Goal: Task Accomplishment & Management: Manage account settings

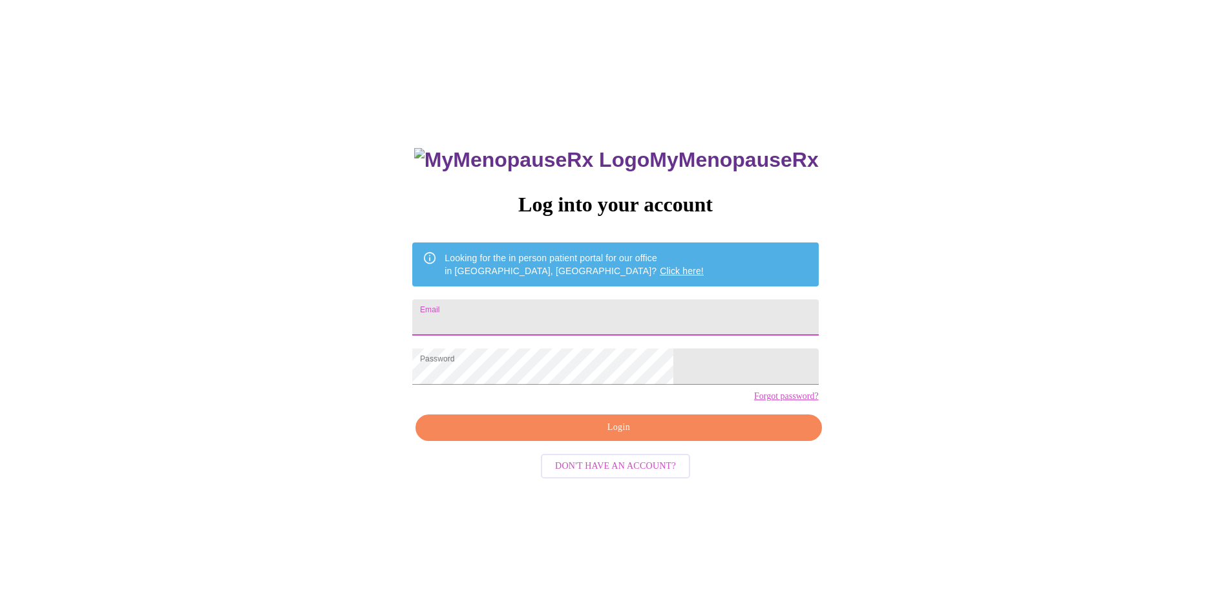
click at [568, 301] on input "Email" at bounding box center [615, 317] width 406 height 36
type input "amycummings36@gmail.com"
click at [558, 441] on button "Login" at bounding box center [619, 427] width 406 height 26
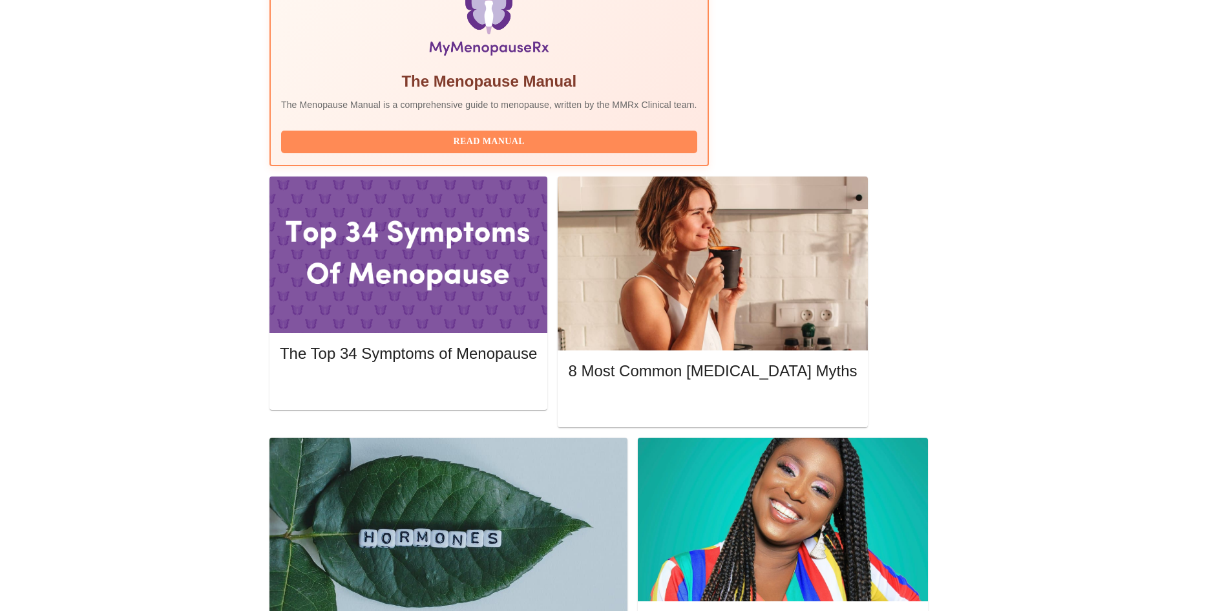
scroll to position [258, 0]
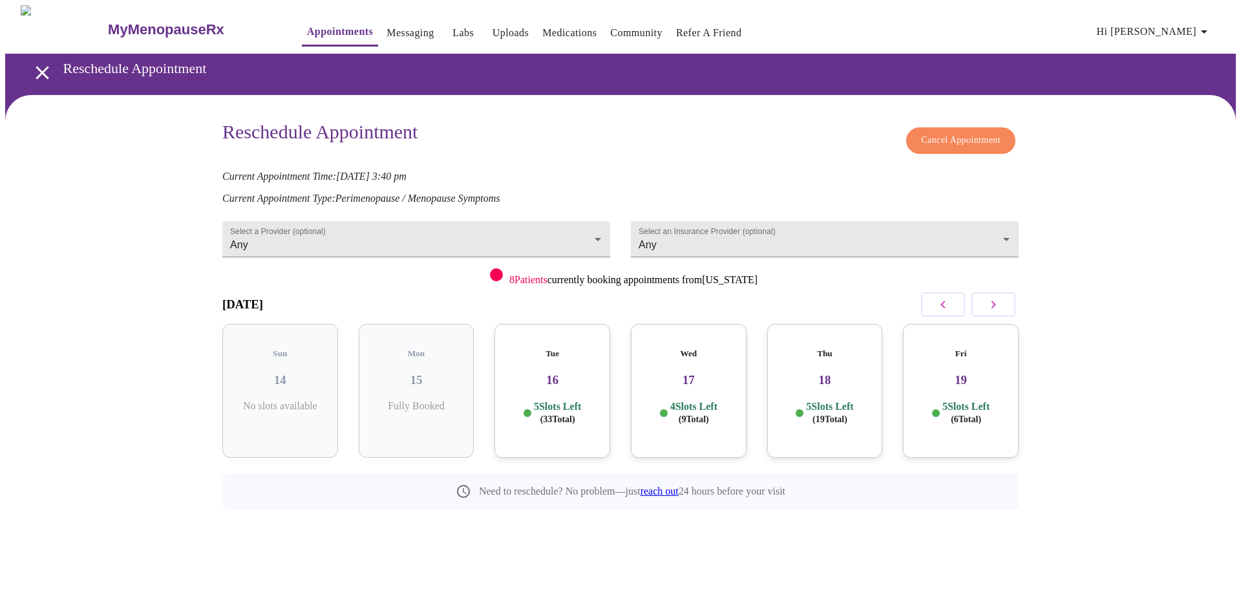
click at [965, 121] on div "Cancel Appointment" at bounding box center [961, 140] width 116 height 39
click at [958, 138] on span "Cancel Appointment" at bounding box center [960, 140] width 79 height 16
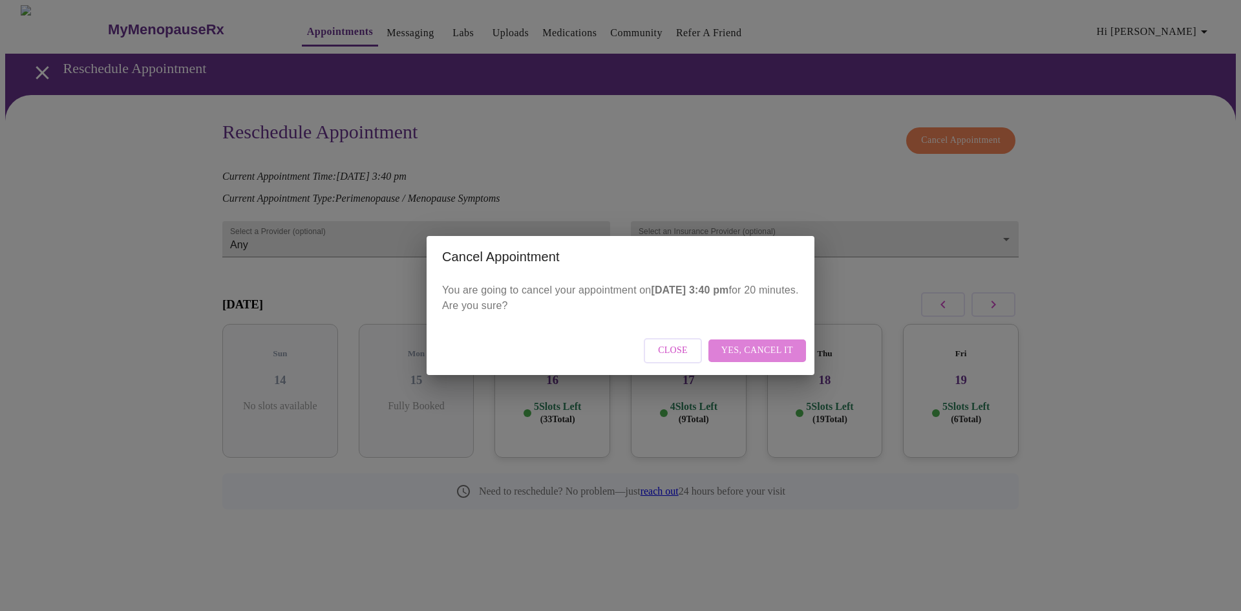
click at [774, 343] on span "Yes, cancel it" at bounding box center [757, 351] width 72 height 16
